Goal: Find specific page/section: Find specific page/section

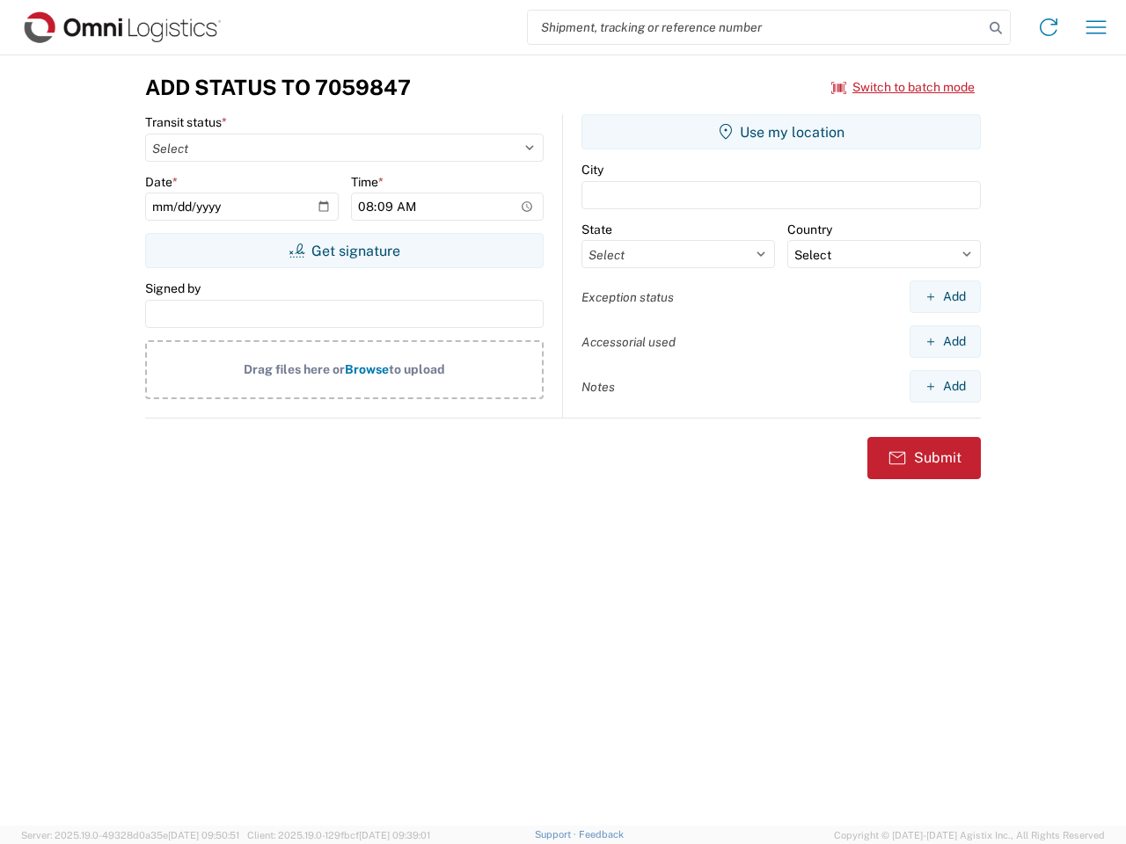
click at [756, 27] on input "search" at bounding box center [756, 27] width 456 height 33
click at [996, 28] on icon at bounding box center [995, 28] width 25 height 25
click at [1049, 27] on icon at bounding box center [1048, 27] width 28 height 28
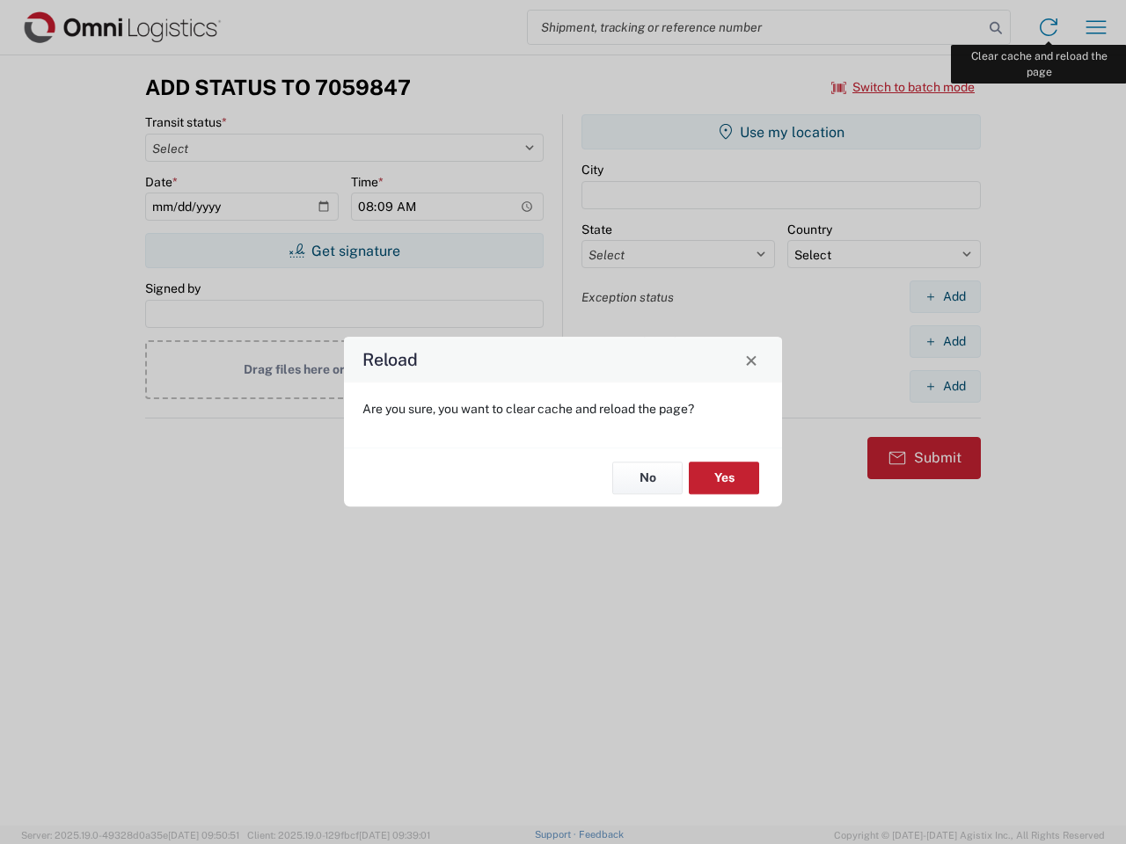
click at [1096, 27] on div "Reload Are you sure, you want to clear cache and reload the page? No Yes" at bounding box center [563, 422] width 1126 height 844
click at [903, 87] on div "Reload Are you sure, you want to clear cache and reload the page? No Yes" at bounding box center [563, 422] width 1126 height 844
click at [344, 251] on div "Reload Are you sure, you want to clear cache and reload the page? No Yes" at bounding box center [563, 422] width 1126 height 844
click at [781, 132] on div "Reload Are you sure, you want to clear cache and reload the page? No Yes" at bounding box center [563, 422] width 1126 height 844
click at [945, 296] on div "Reload Are you sure, you want to clear cache and reload the page? No Yes" at bounding box center [563, 422] width 1126 height 844
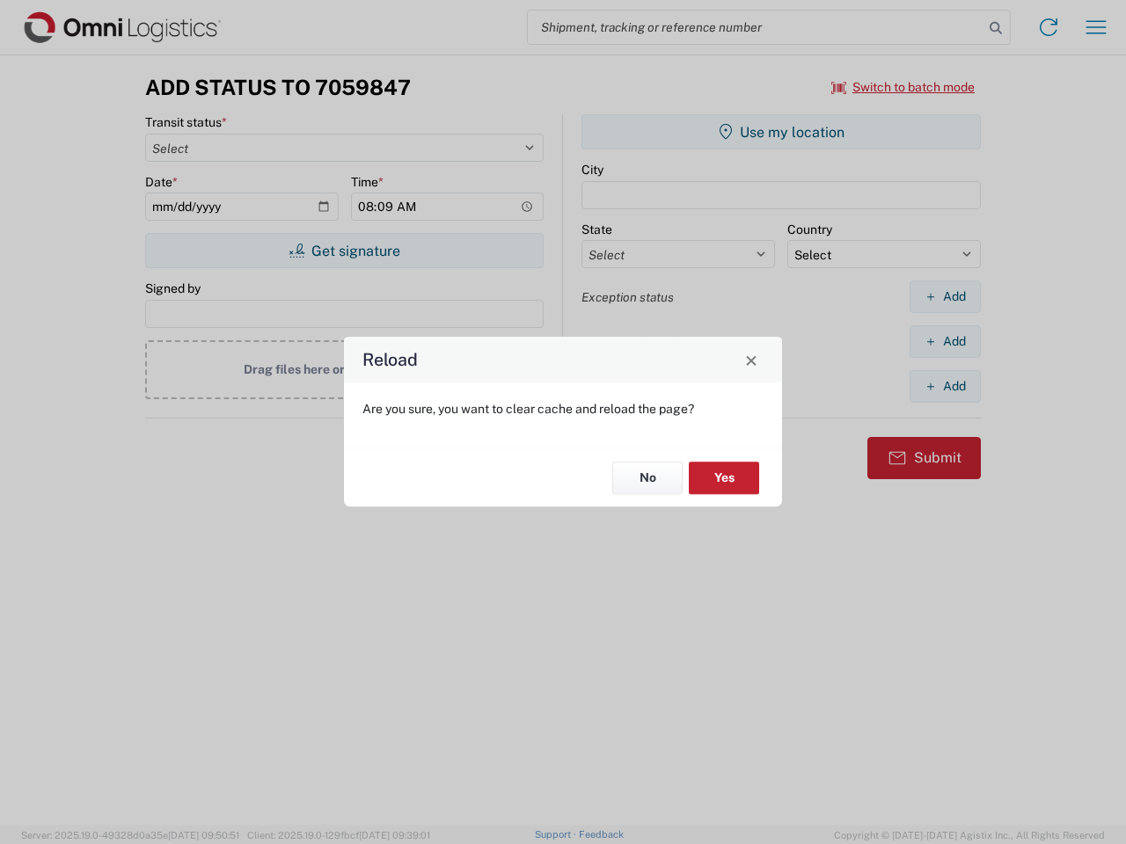
click at [945, 341] on div "Reload Are you sure, you want to clear cache and reload the page? No Yes" at bounding box center [563, 422] width 1126 height 844
click at [945, 386] on div "Reload Are you sure, you want to clear cache and reload the page? No Yes" at bounding box center [563, 422] width 1126 height 844
